Goal: Task Accomplishment & Management: Manage account settings

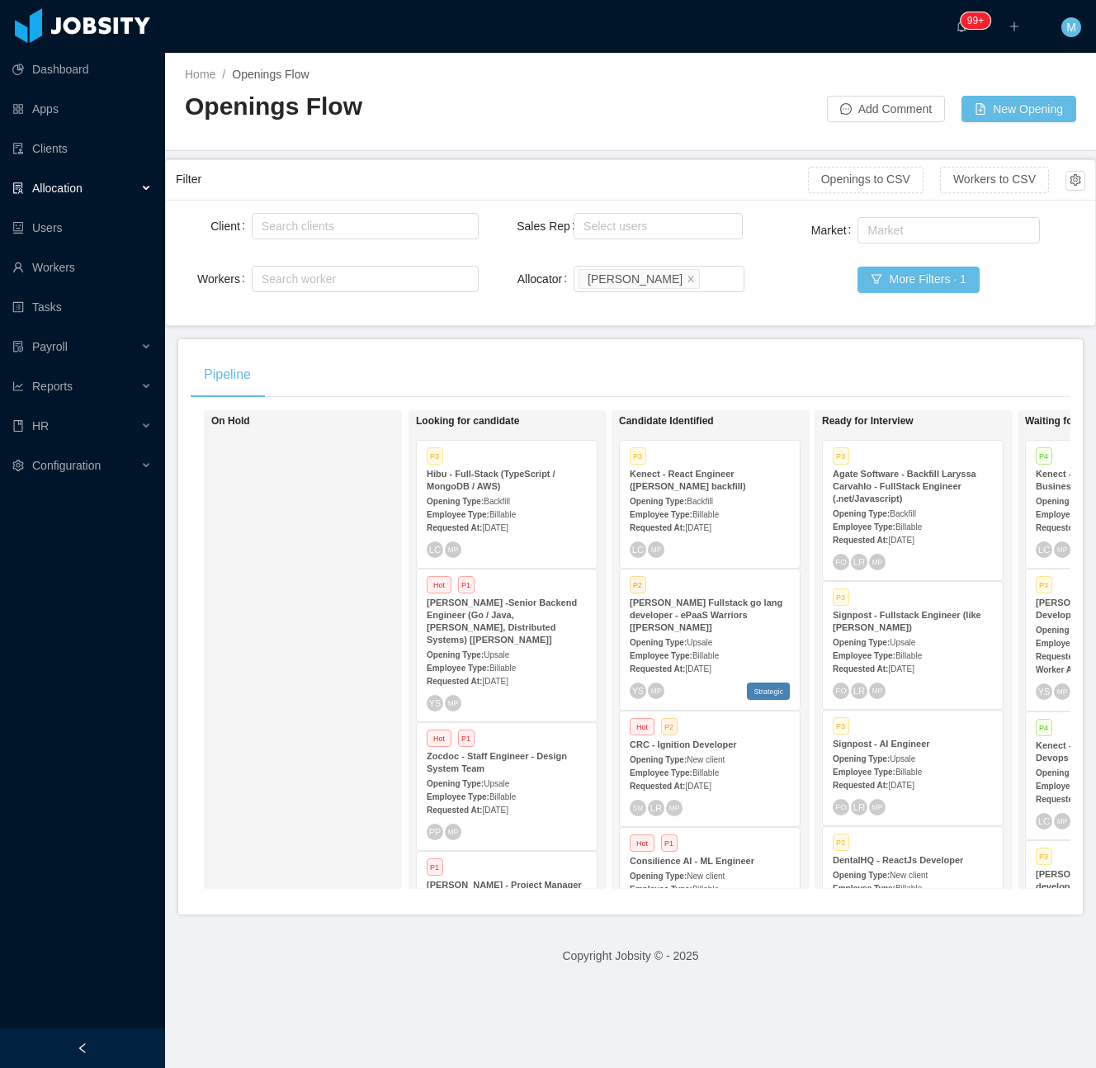
click at [318, 606] on div "On Hold" at bounding box center [326, 650] width 231 height 464
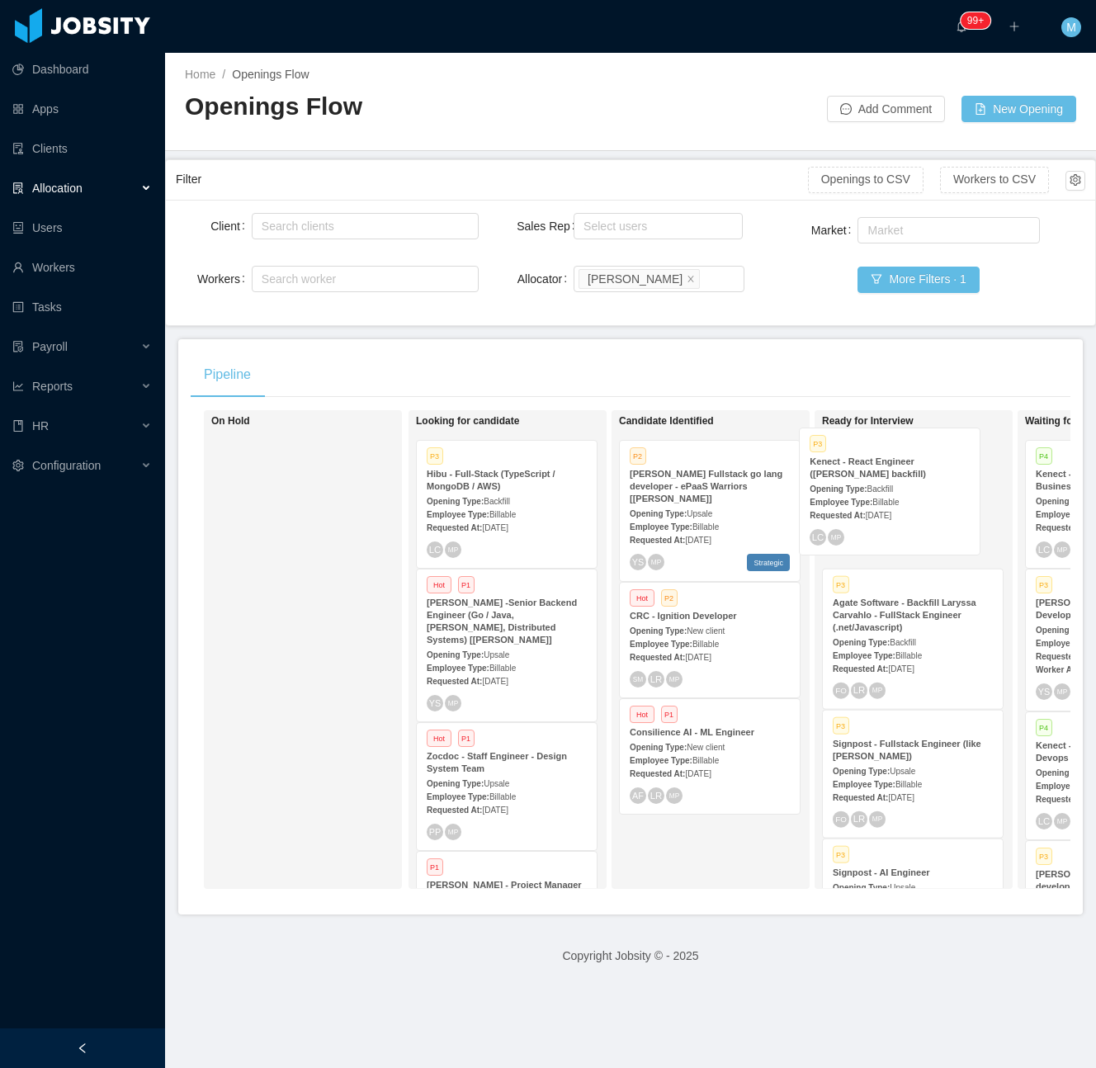
drag, startPoint x: 786, startPoint y: 493, endPoint x: 895, endPoint y: 485, distance: 108.4
click at [895, 485] on div "On Hold Looking for candidate P3 Hibu - Full-Stack (TypeScript / MongoDB / AWS)…" at bounding box center [631, 656] width 880 height 492
click at [919, 512] on span "Billable" at bounding box center [908, 514] width 26 height 9
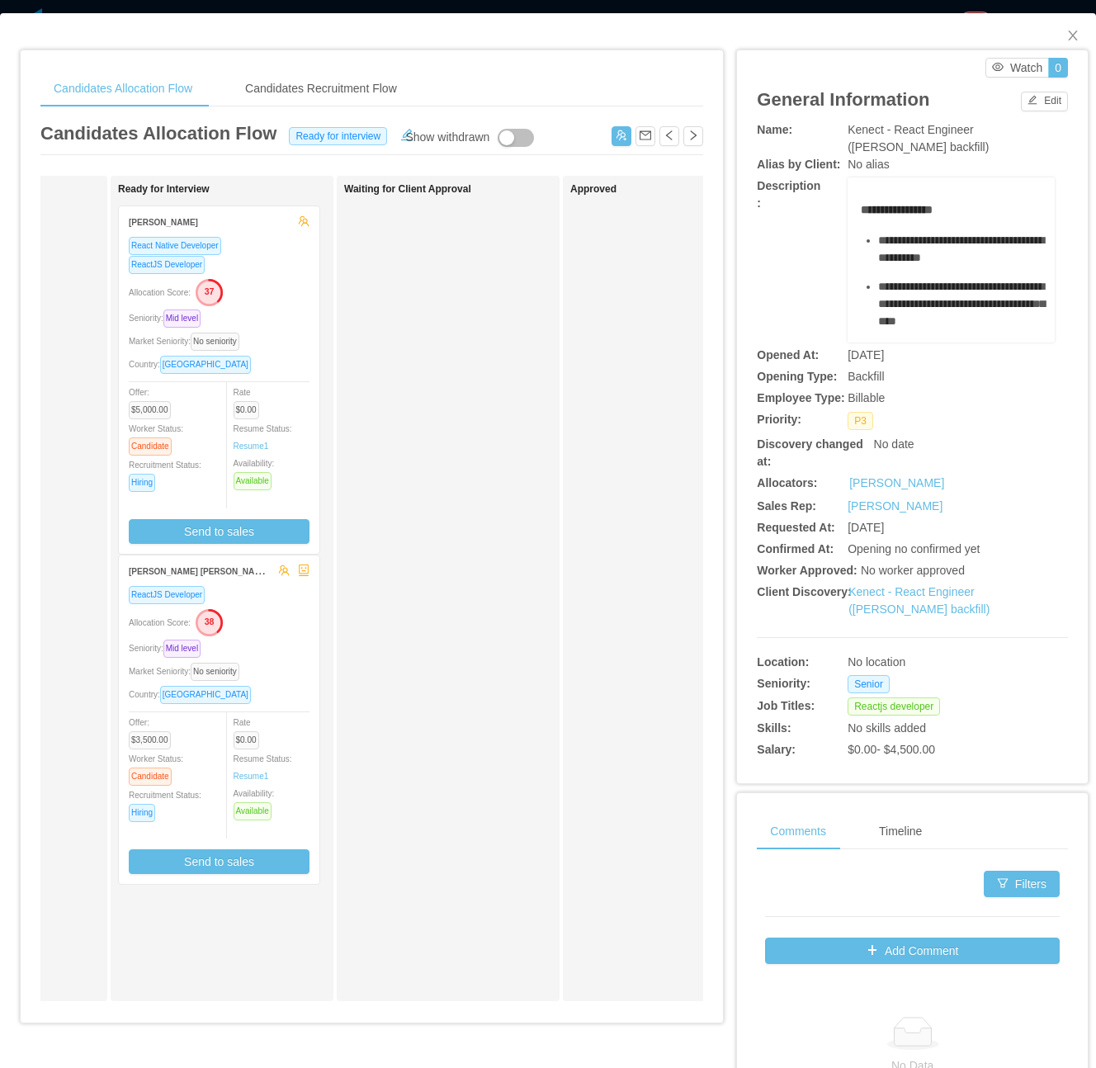
scroll to position [0, 398]
click at [216, 533] on button "Send to sales" at bounding box center [218, 531] width 181 height 25
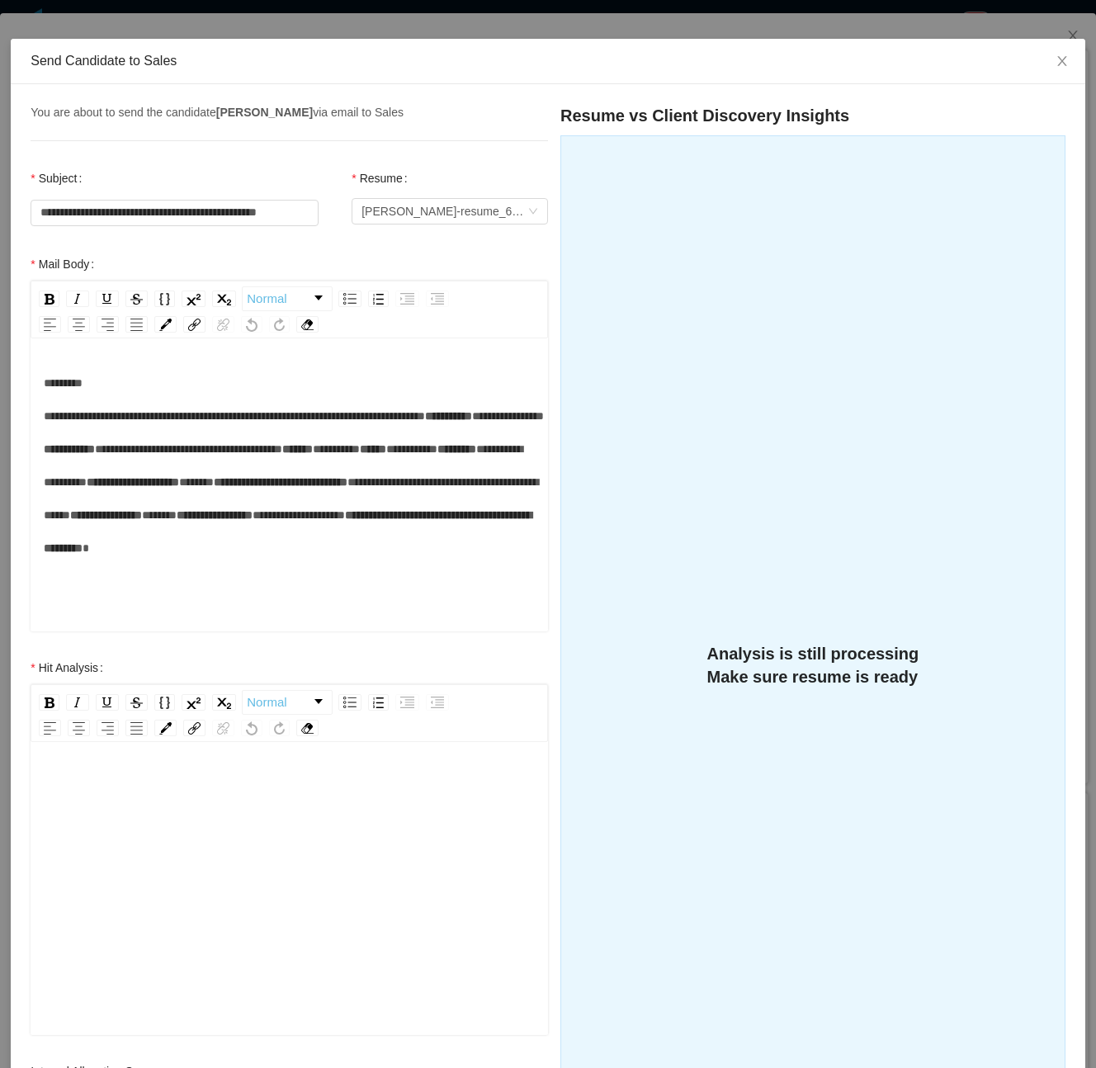
scroll to position [43, 0]
click at [1039, 66] on span "Close" at bounding box center [1062, 63] width 46 height 46
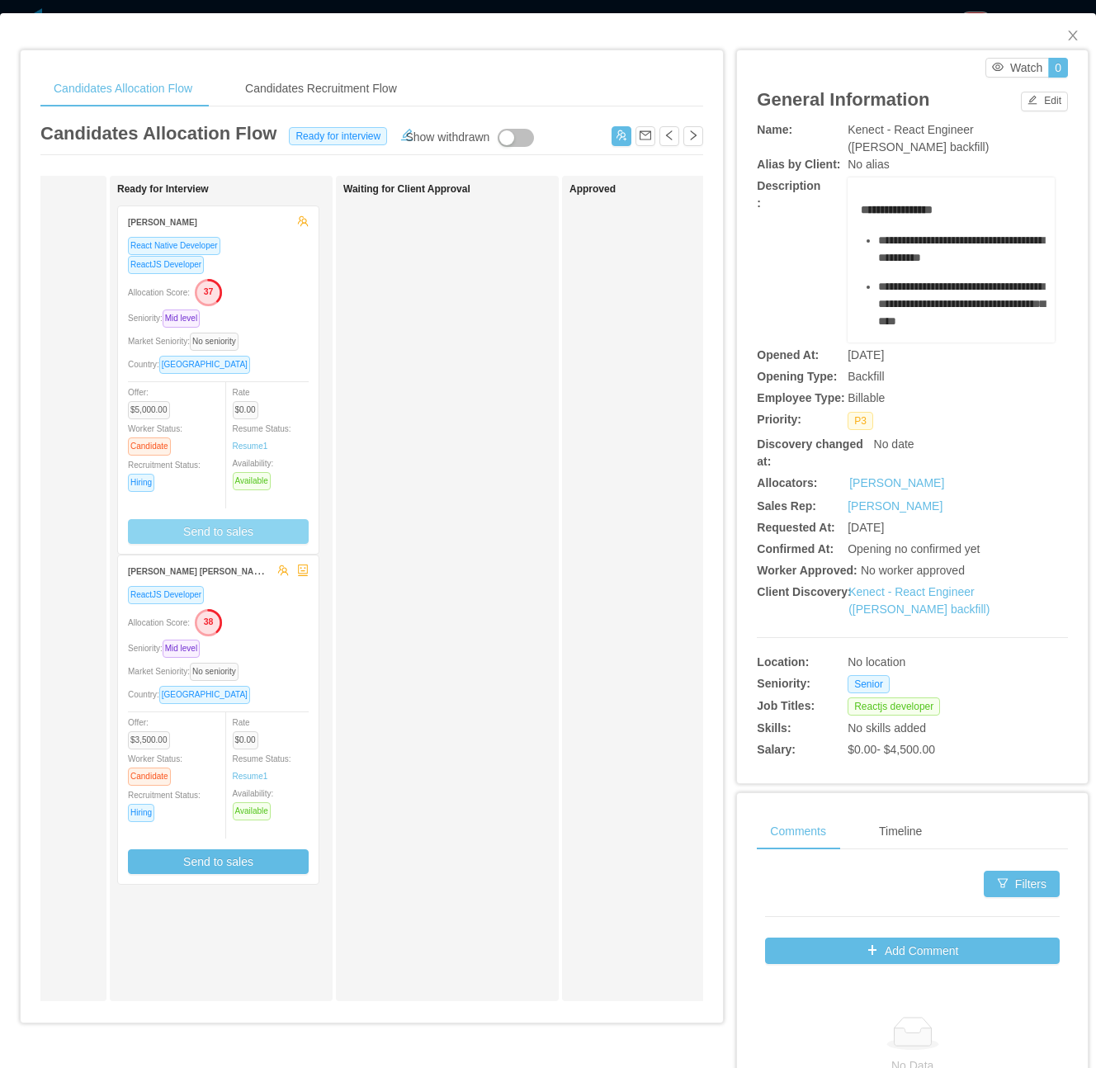
click at [274, 363] on div "Country: [GEOGRAPHIC_DATA]" at bounding box center [218, 364] width 181 height 19
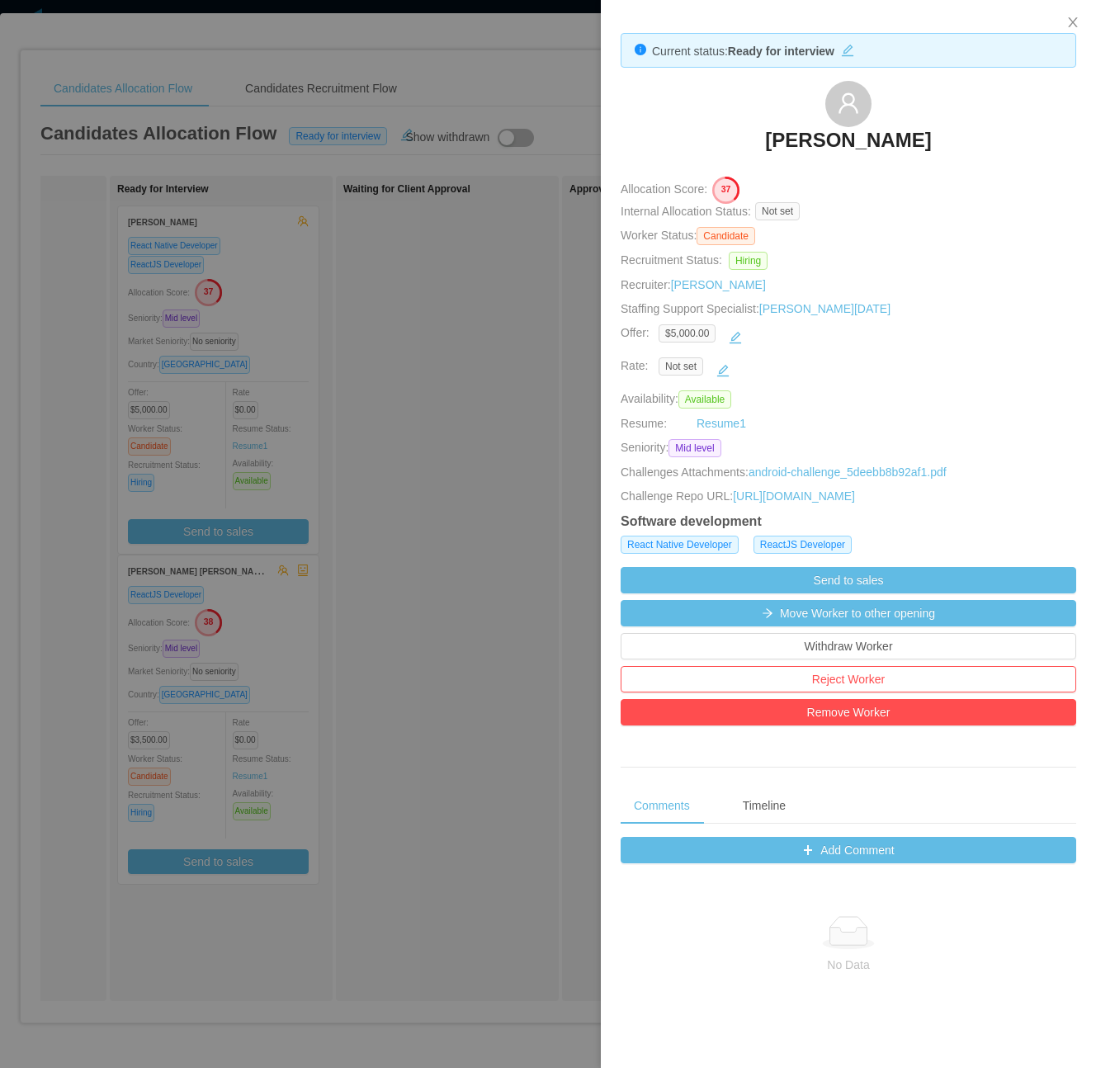
click at [540, 694] on div at bounding box center [548, 534] width 1096 height 1068
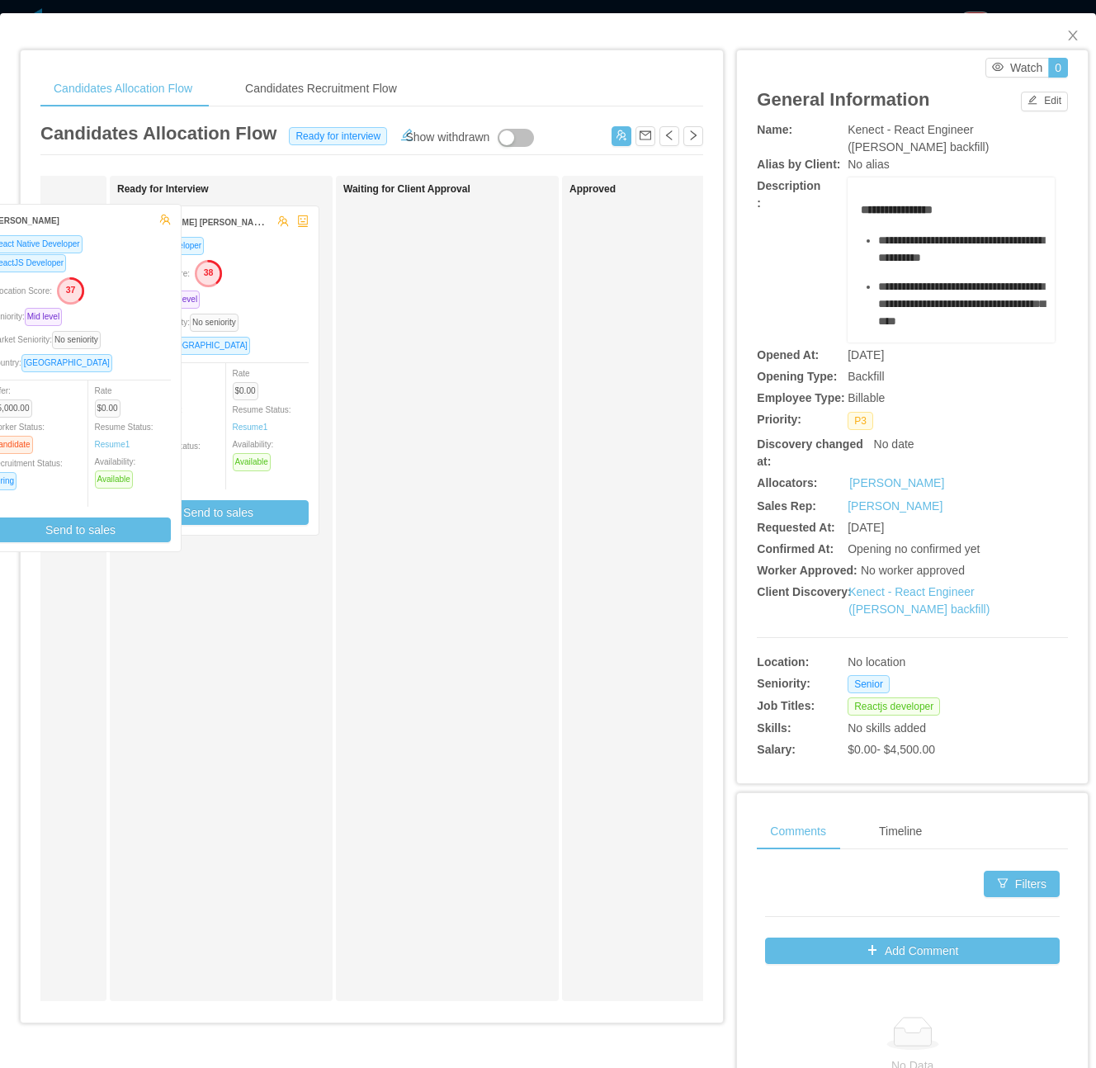
drag, startPoint x: 267, startPoint y: 371, endPoint x: 124, endPoint y: 363, distance: 143.8
click at [124, 363] on div "Ready for Interview [PERSON_NAME] React Native Developer ReactJS Developer Allo…" at bounding box center [232, 588] width 231 height 810
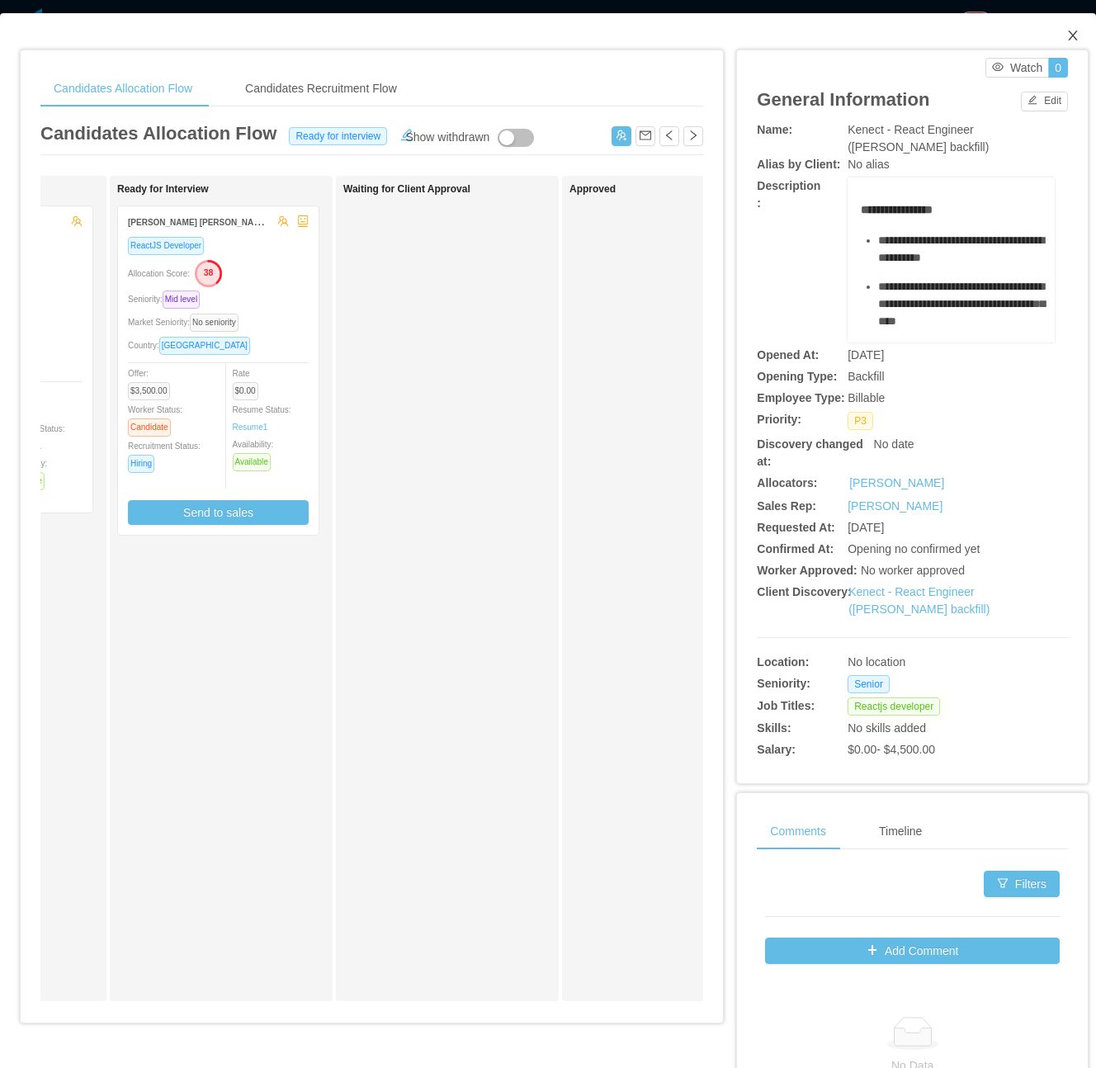
click at [1066, 40] on icon "icon: close" at bounding box center [1072, 35] width 13 height 13
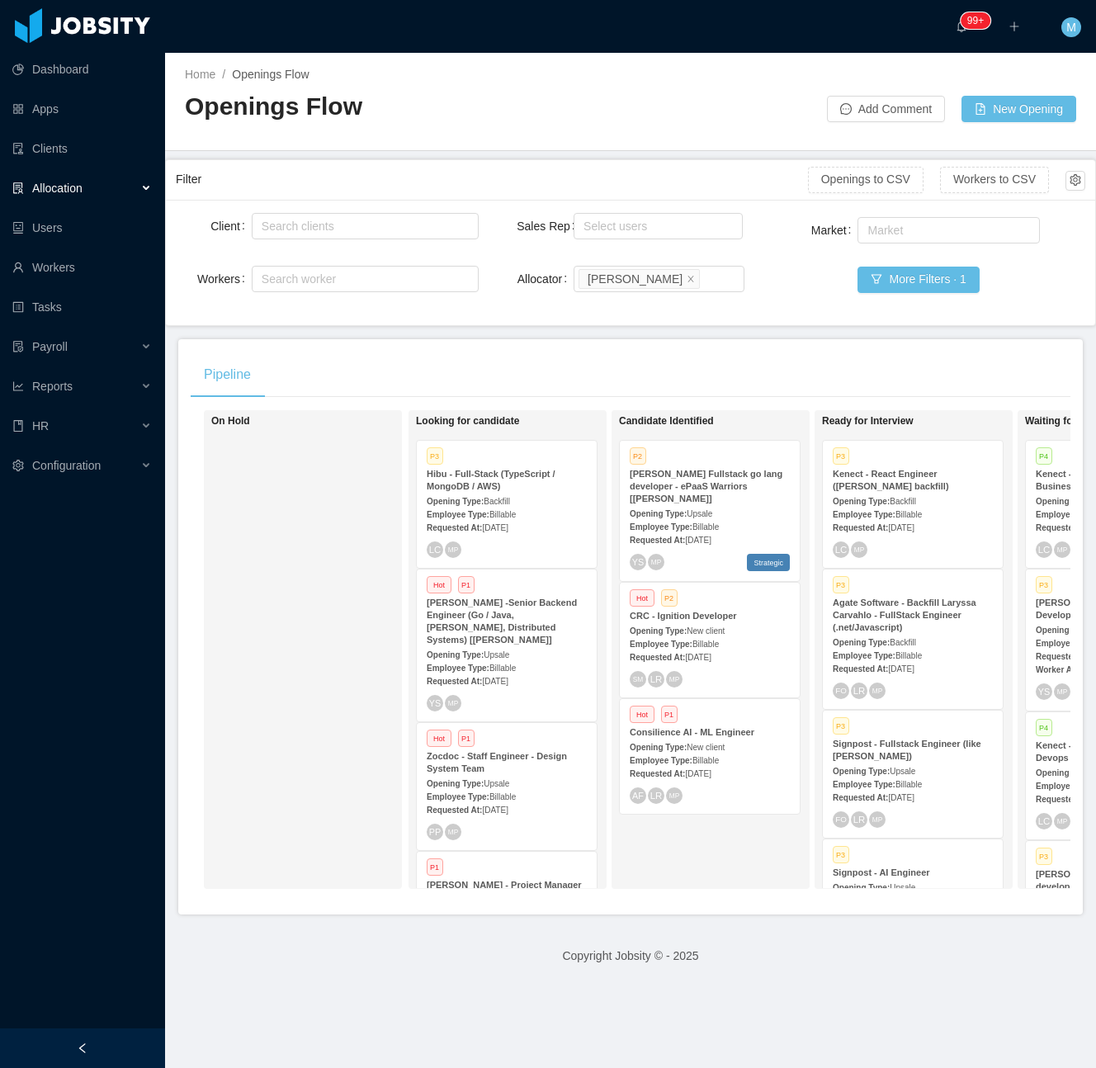
drag, startPoint x: 70, startPoint y: 1047, endPoint x: 71, endPoint y: 1038, distance: 9.1
click at [70, 1042] on div at bounding box center [82, 1048] width 165 height 40
